Goal: Transaction & Acquisition: Download file/media

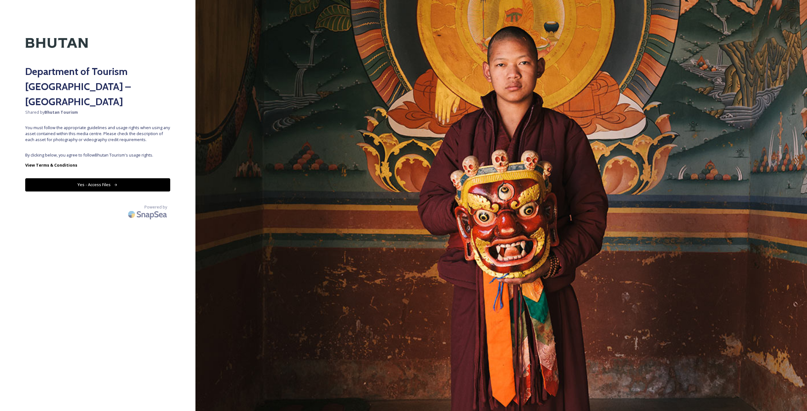
click at [136, 178] on button "Yes - Access Files" at bounding box center [97, 184] width 145 height 13
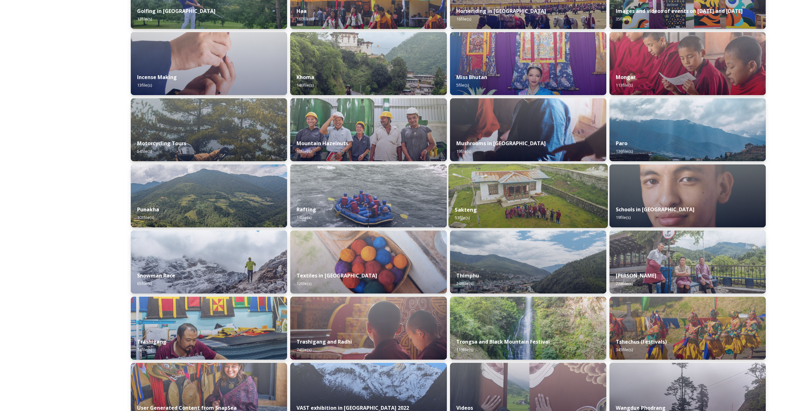
scroll to position [339, 0]
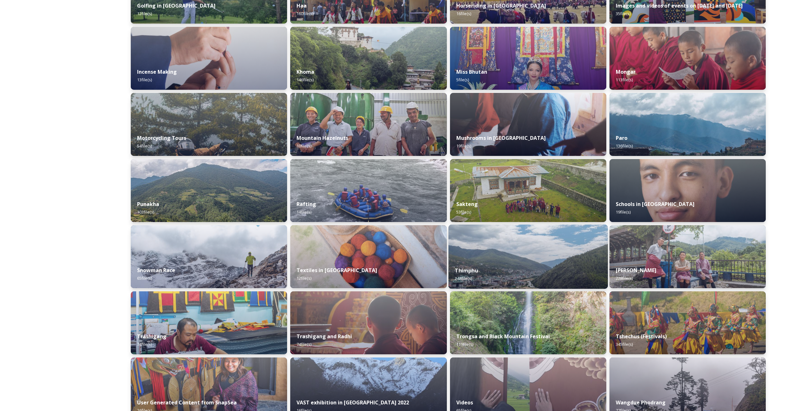
click at [539, 279] on div "Thimphu 248 file(s)" at bounding box center [529, 274] width 160 height 29
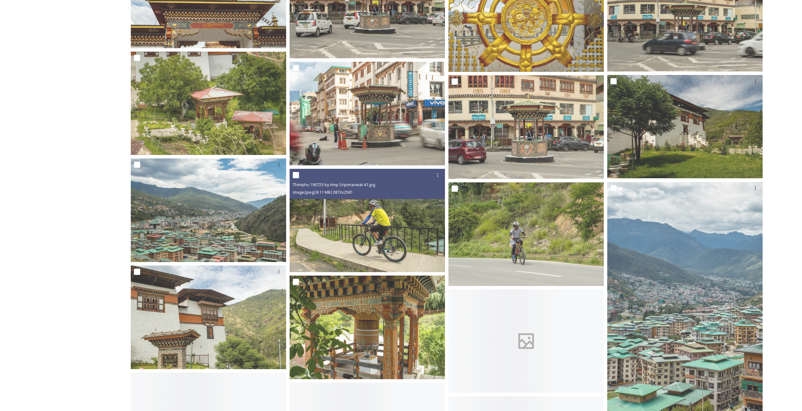
scroll to position [5075, 0]
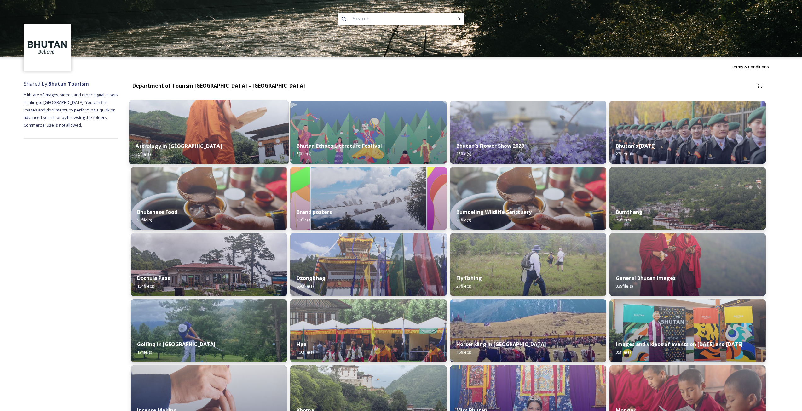
click at [265, 135] on img at bounding box center [209, 132] width 160 height 64
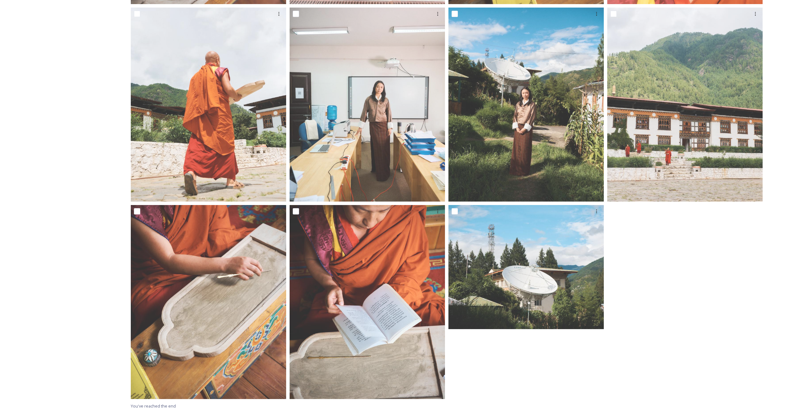
scroll to position [509, 0]
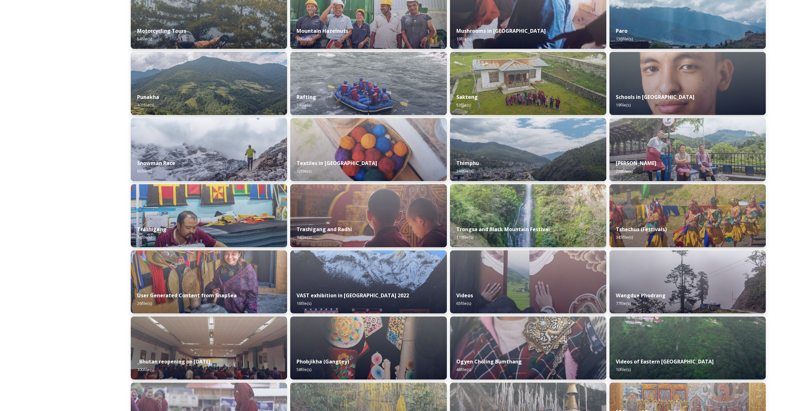
scroll to position [430, 0]
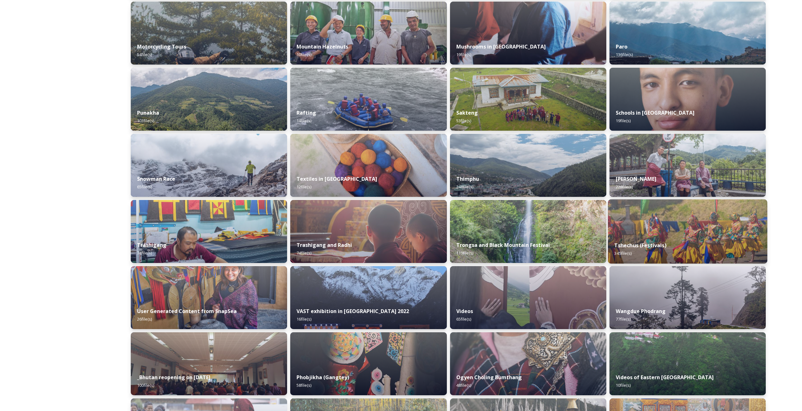
click at [680, 247] on div "Tshechus (Festivals) 345 file(s)" at bounding box center [688, 249] width 160 height 29
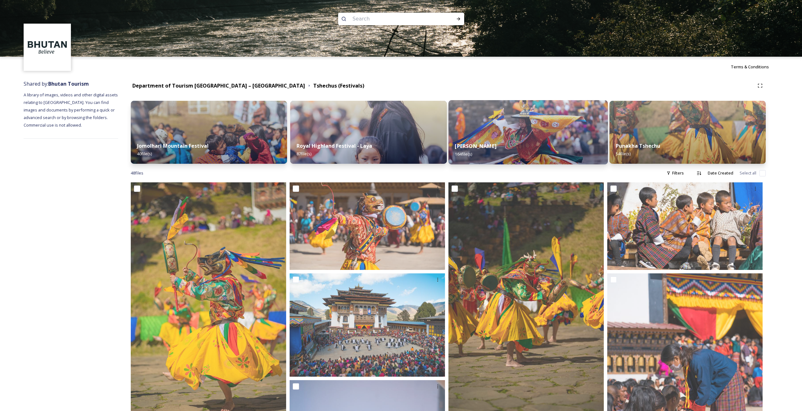
click at [514, 142] on div "Thimphu Tshechu 164 file(s)" at bounding box center [529, 150] width 160 height 29
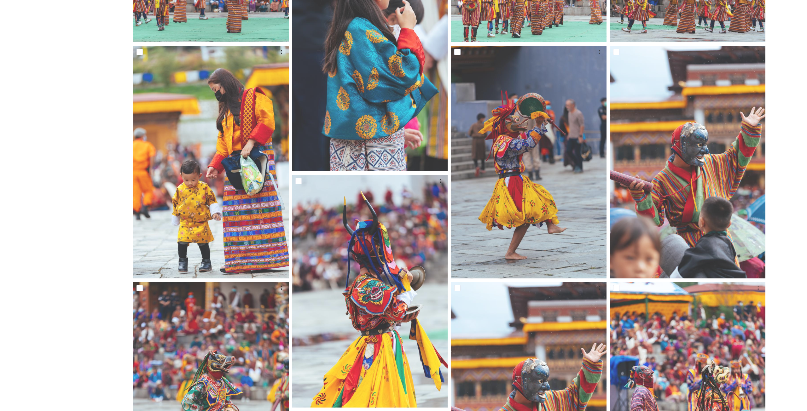
scroll to position [189, 0]
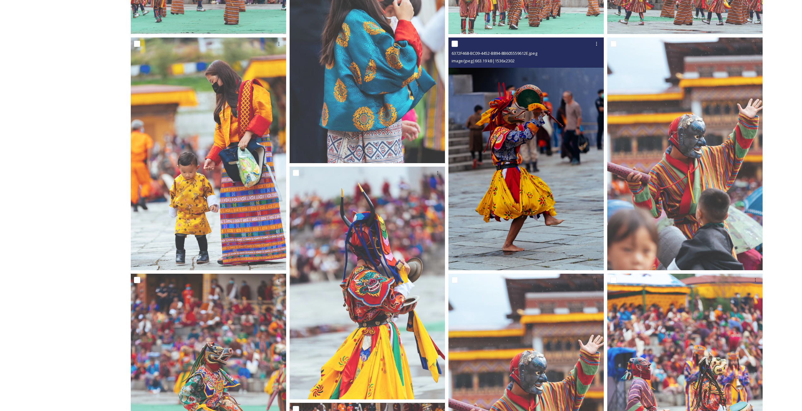
click at [554, 210] on img at bounding box center [526, 154] width 155 height 233
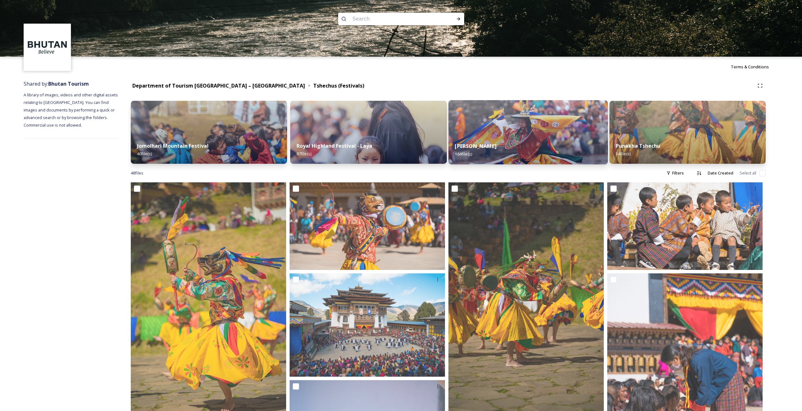
click at [549, 155] on div "Thimphu Tshechu 164 file(s)" at bounding box center [529, 150] width 160 height 29
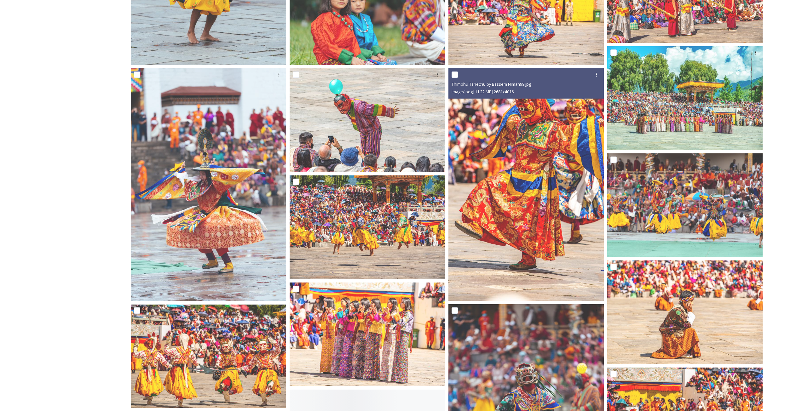
scroll to position [977, 0]
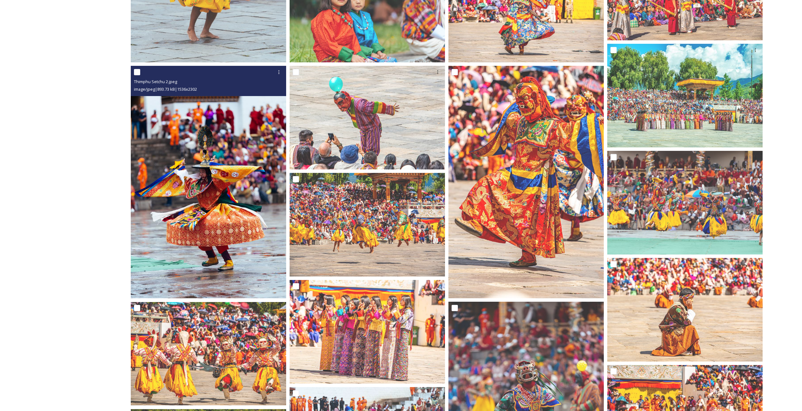
click at [229, 233] on img at bounding box center [208, 182] width 155 height 233
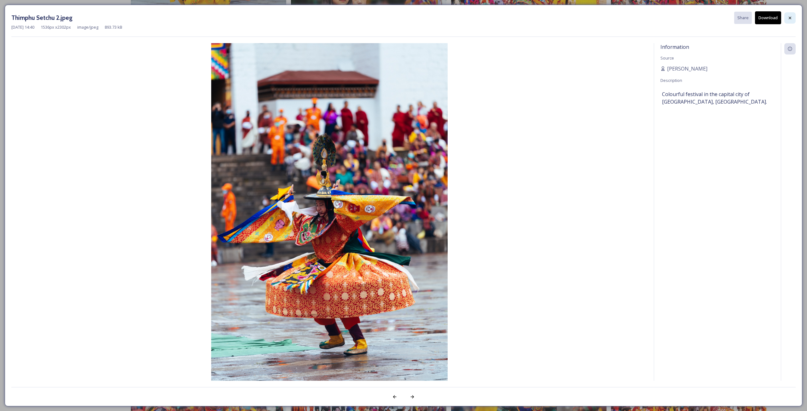
click at [791, 19] on icon at bounding box center [790, 17] width 3 height 3
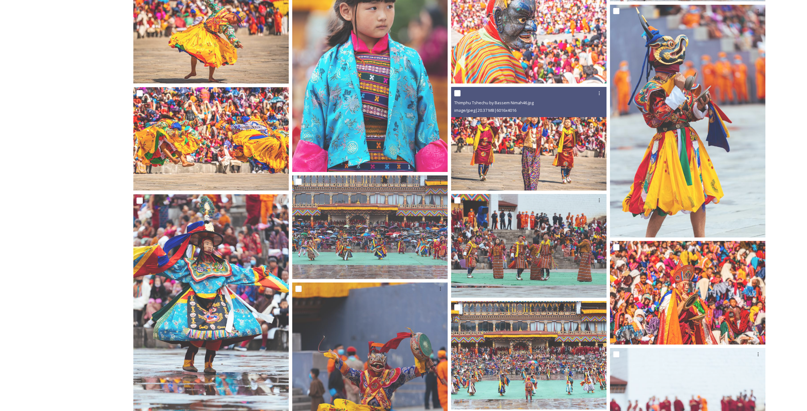
scroll to position [1860, 0]
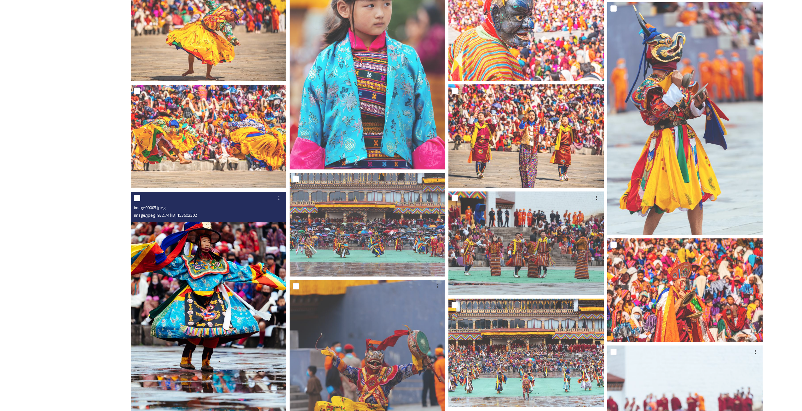
click at [196, 290] on img at bounding box center [208, 308] width 155 height 233
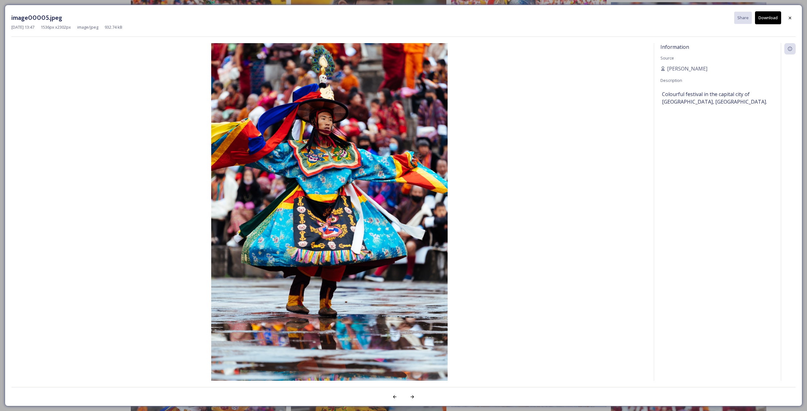
click at [770, 14] on button "Download" at bounding box center [768, 17] width 26 height 13
